Goal: Task Accomplishment & Management: Manage account settings

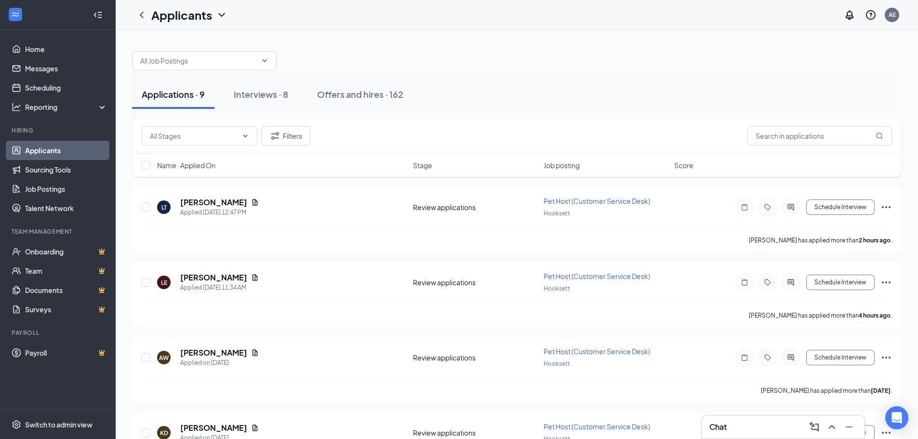
click at [768, 426] on div "Chat" at bounding box center [782, 426] width 147 height 15
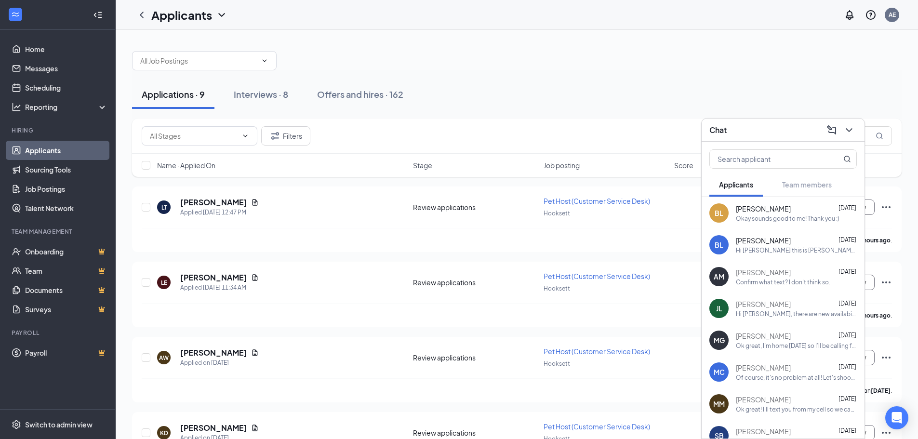
click at [670, 93] on div "Applications · 9 Interviews · 8 Offers and hires · 162" at bounding box center [517, 94] width 770 height 29
click at [493, 37] on div "Applications · 9 Interviews · 8 Offers and hires · 162 Filters Name · Applied O…" at bounding box center [517, 447] width 802 height 835
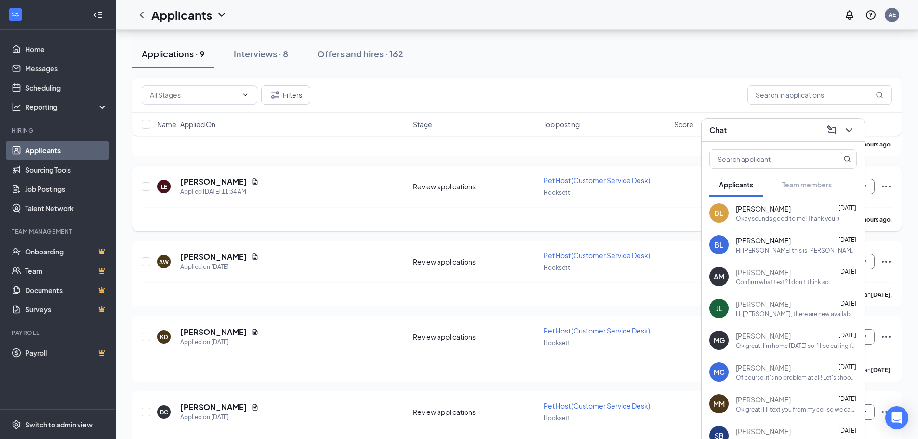
scroll to position [96, 0]
click at [844, 133] on icon "ChevronDown" at bounding box center [849, 130] width 12 height 12
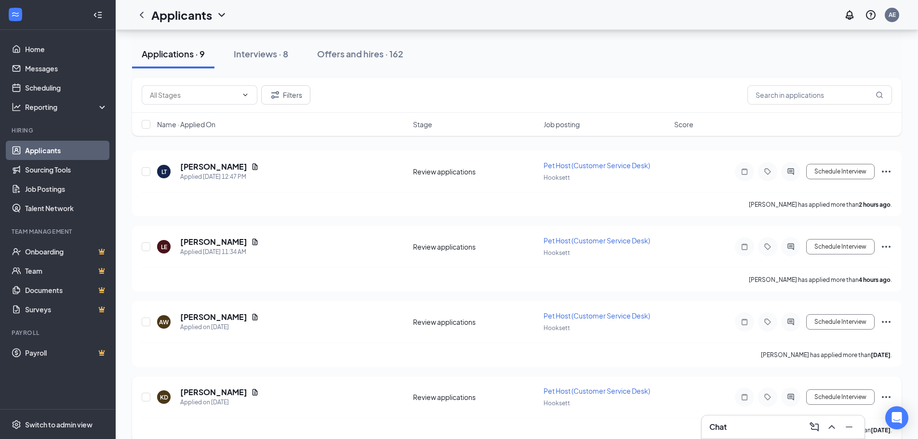
scroll to position [0, 0]
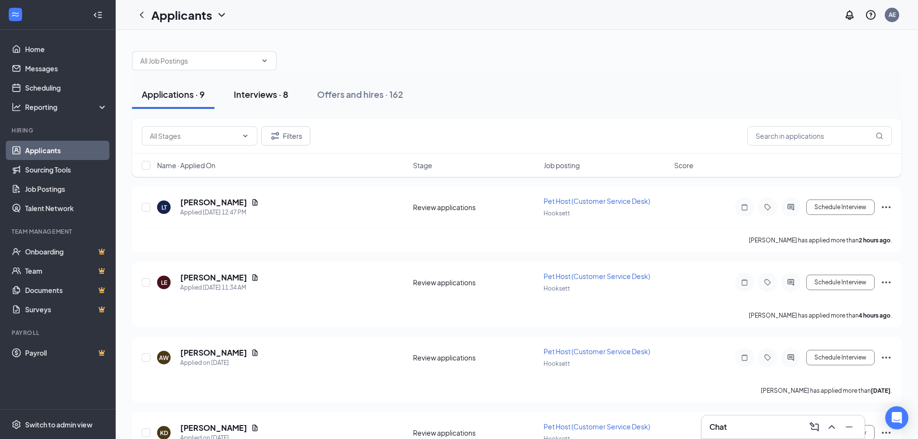
click at [262, 99] on div "Interviews · 8" at bounding box center [261, 94] width 54 height 12
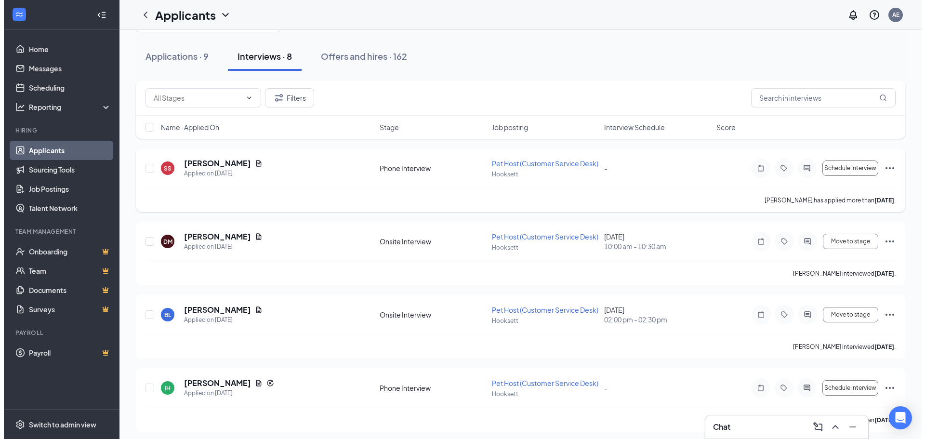
scroll to position [96, 0]
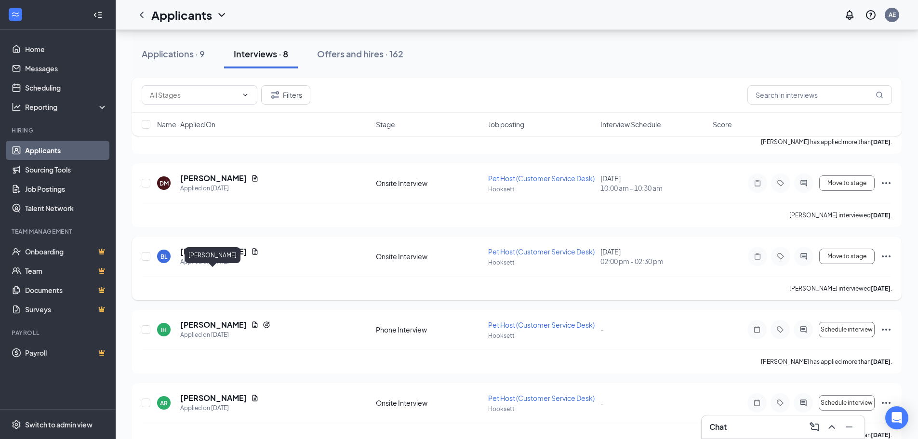
click at [228, 257] on h5 "[PERSON_NAME]" at bounding box center [213, 251] width 67 height 11
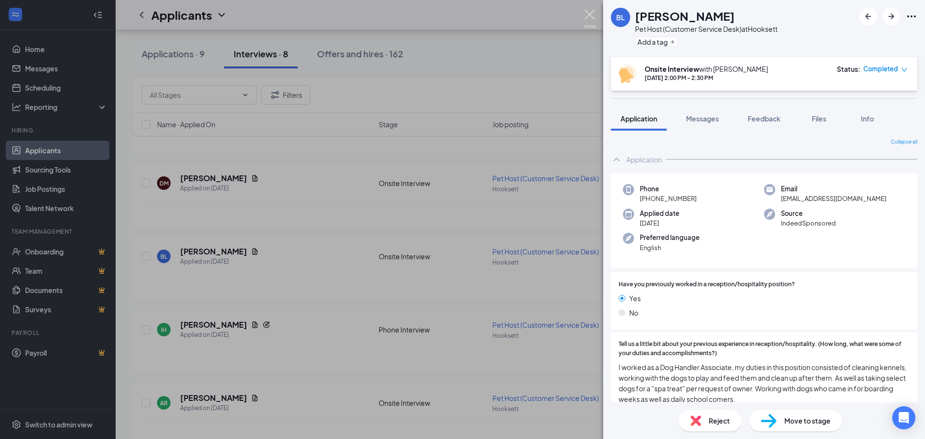
click at [590, 11] on img at bounding box center [590, 19] width 12 height 19
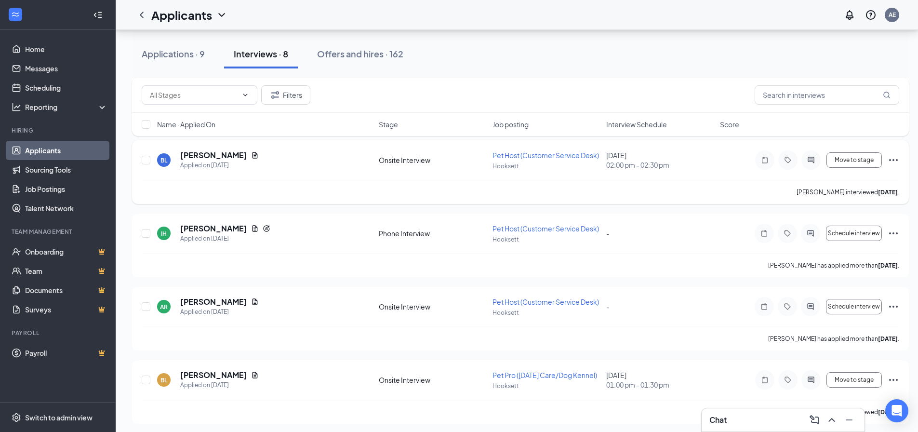
scroll to position [241, 0]
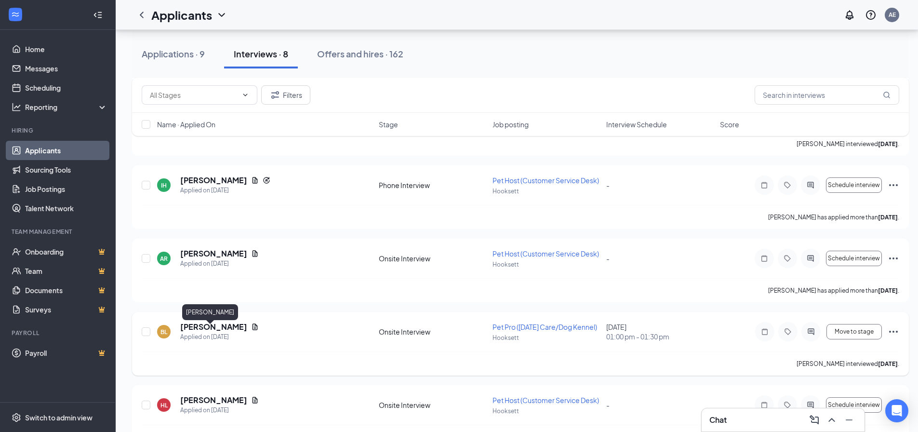
click at [191, 327] on h5 "[PERSON_NAME]" at bounding box center [213, 326] width 67 height 11
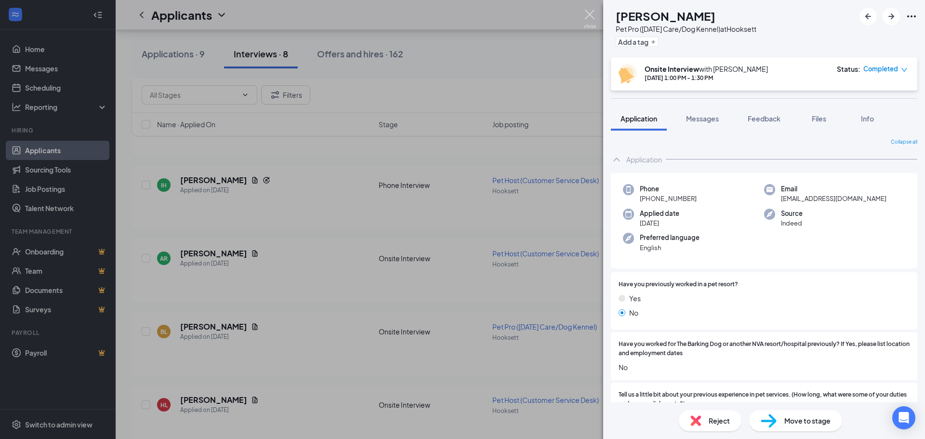
click at [595, 13] on img at bounding box center [590, 19] width 12 height 19
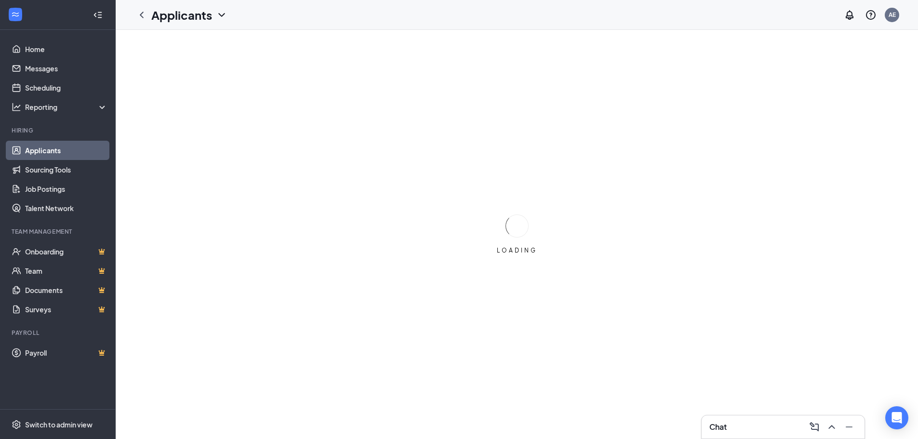
click at [760, 428] on div "Chat" at bounding box center [782, 426] width 147 height 15
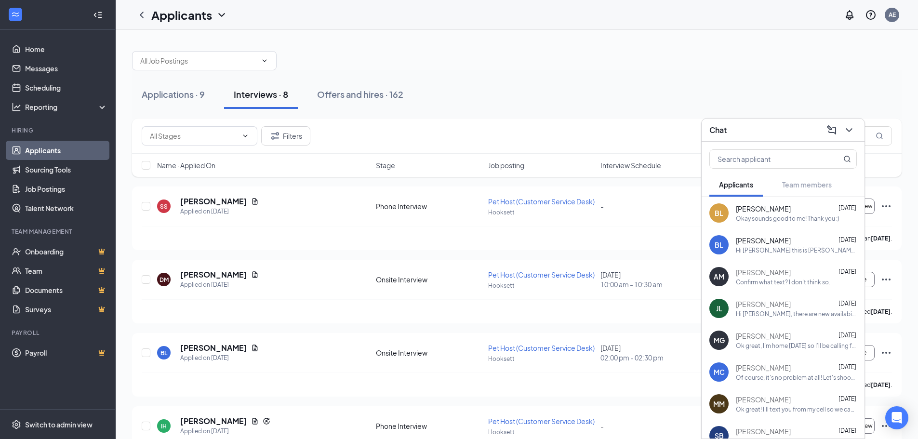
click at [609, 61] on div at bounding box center [517, 55] width 770 height 29
click at [157, 94] on div "Applications · 9" at bounding box center [173, 94] width 63 height 12
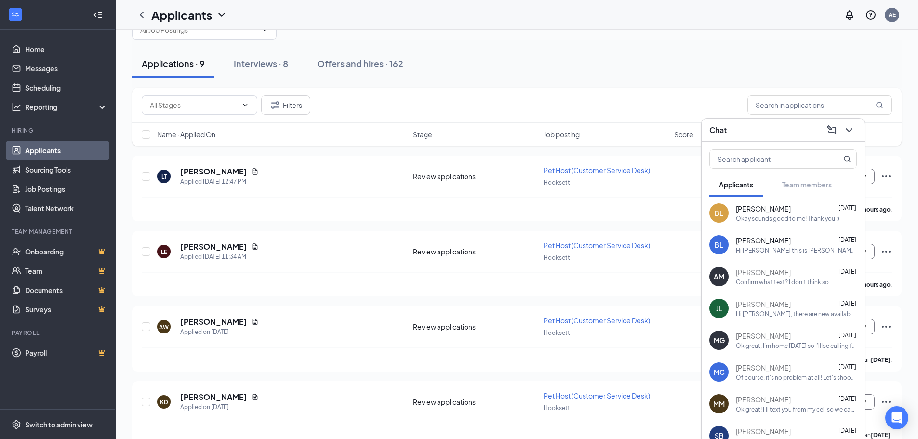
scroll to position [48, 0]
